Goal: Navigation & Orientation: Find specific page/section

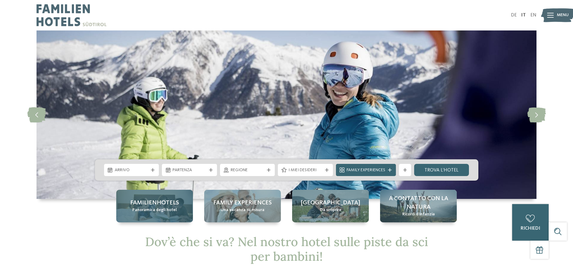
click at [172, 205] on span "Familienhotels" at bounding box center [154, 202] width 49 height 9
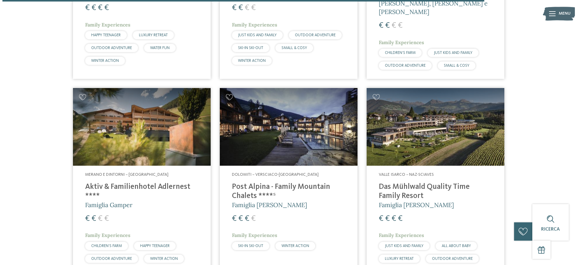
scroll to position [1764, 0]
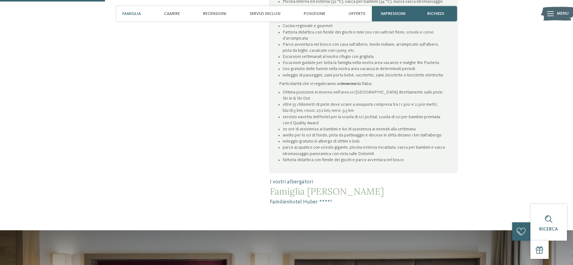
scroll to position [487, 0]
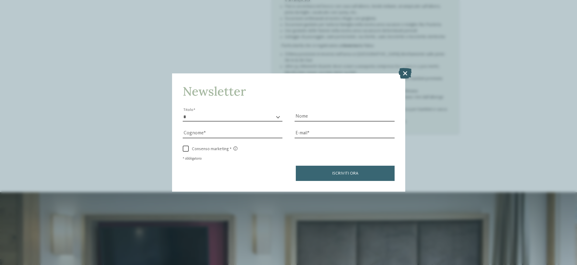
click at [406, 73] on icon at bounding box center [405, 73] width 13 height 11
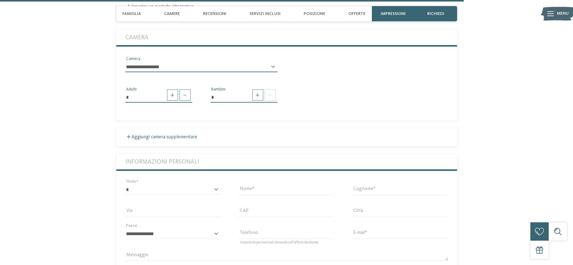
scroll to position [1977, 0]
